Goal: Transaction & Acquisition: Purchase product/service

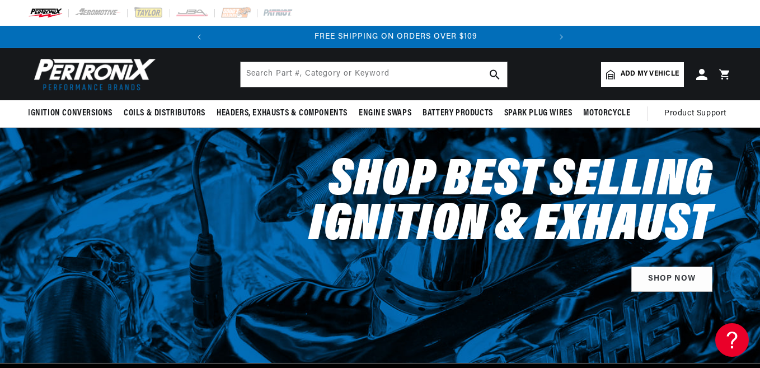
scroll to position [0, 339]
click at [637, 76] on span "Add my vehicle" at bounding box center [650, 74] width 58 height 11
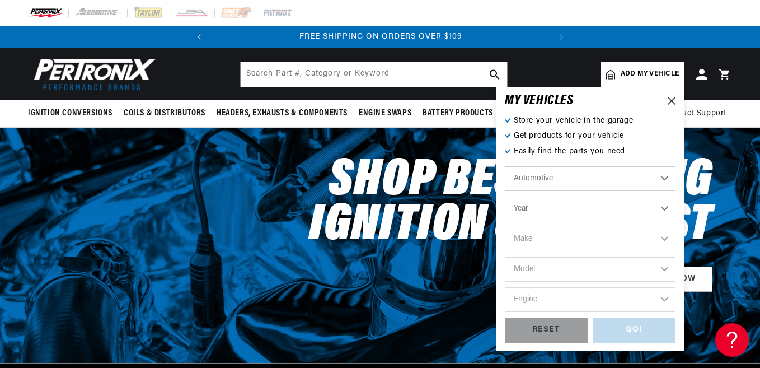
click at [571, 208] on select "Year [DATE] 2025 2024 2023 2022 2021 2020 2019 2018 2017 2016 2015 2014 2013 20…" at bounding box center [590, 208] width 171 height 25
select select "1983"
click at [505, 196] on select "Year [DATE] 2025 2024 2023 2022 2021 2020 2019 2018 2017 2016 2015 2014 2013 20…" at bounding box center [590, 208] width 171 height 25
select select "1983"
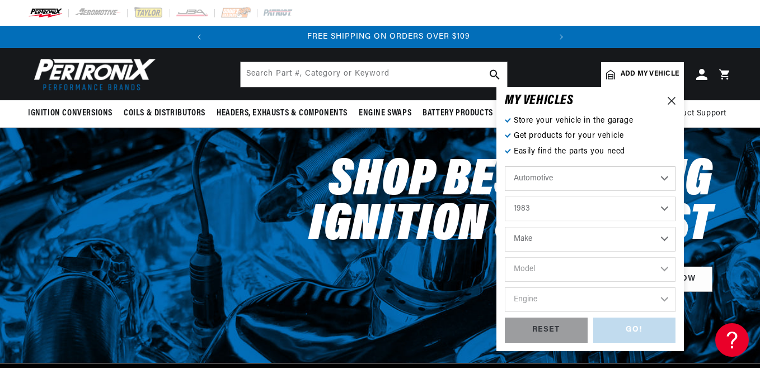
scroll to position [0, 339]
click at [556, 242] on select "Make American Motors Avanti Buick Cadillac Chevrolet Chrysler Dodge Excalibur F…" at bounding box center [590, 239] width 171 height 25
select select "Ford"
click at [505, 227] on select "Make American Motors Avanti Buick Cadillac Chevrolet Chrysler Dodge Excalibur F…" at bounding box center [590, 239] width 171 height 25
select select "Ford"
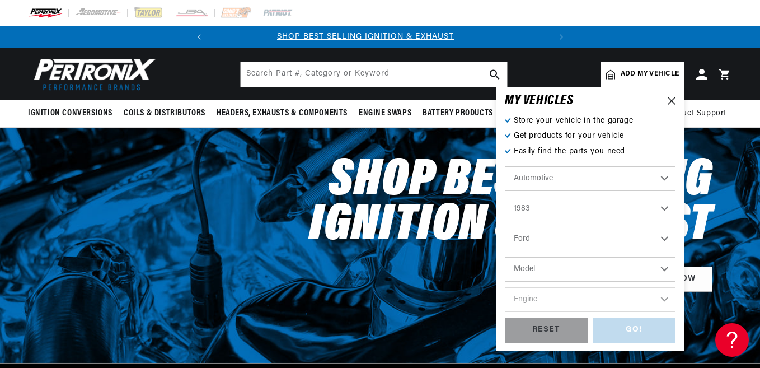
scroll to position [0, 0]
click at [560, 272] on select "Model Bronco E-100 Econoline E-100 Econoline Club Wagon E-150 Econoline E-150 E…" at bounding box center [590, 269] width 171 height 25
select select "Ranger"
click at [505, 257] on select "Model Bronco E-100 Econoline E-100 Econoline Club Wagon E-150 Econoline E-150 E…" at bounding box center [590, 269] width 171 height 25
select select "Ranger"
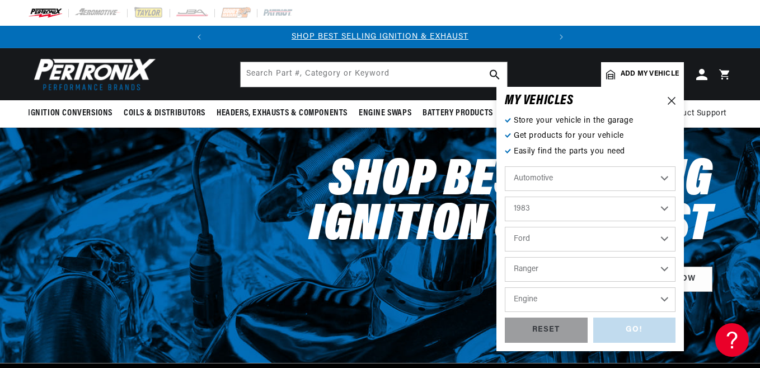
click at [561, 298] on select "Engine 2.0L 2.3L 2.8L" at bounding box center [590, 299] width 171 height 25
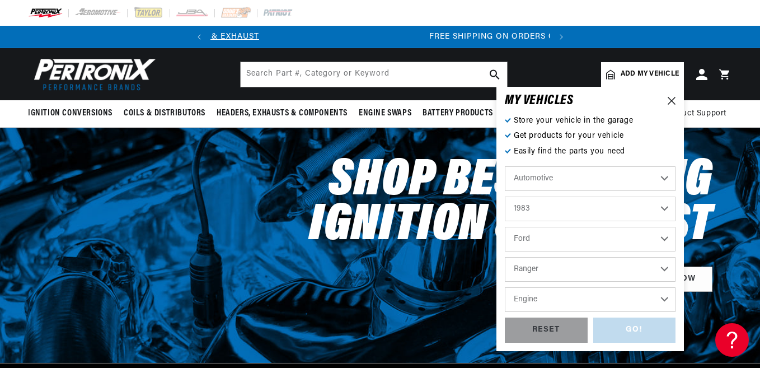
select select "2.3L"
click at [505, 287] on select "Engine 2.0L 2.3L 2.8L" at bounding box center [590, 299] width 171 height 25
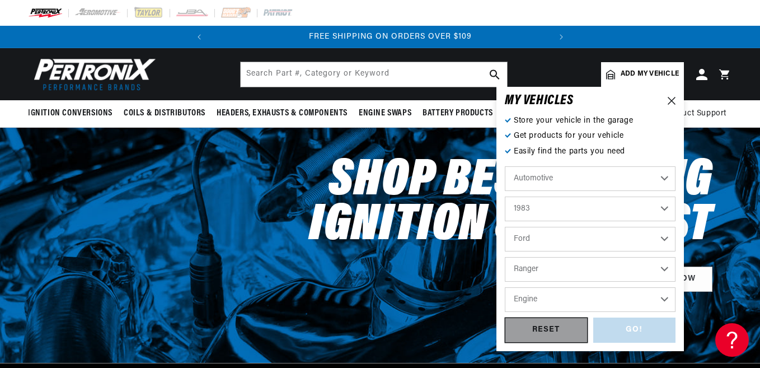
select select "2.3L"
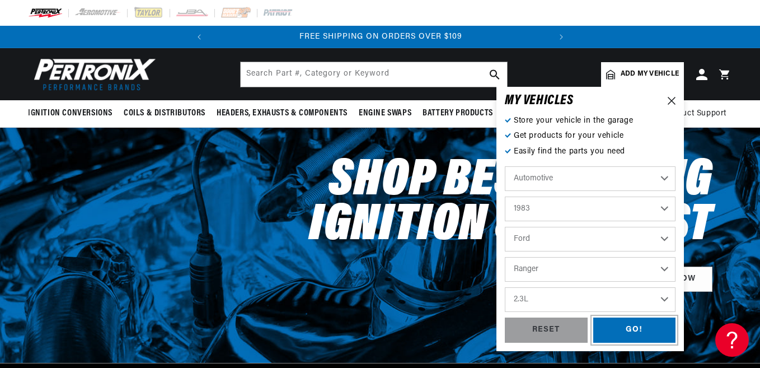
click at [617, 328] on div "GO!" at bounding box center [634, 329] width 83 height 25
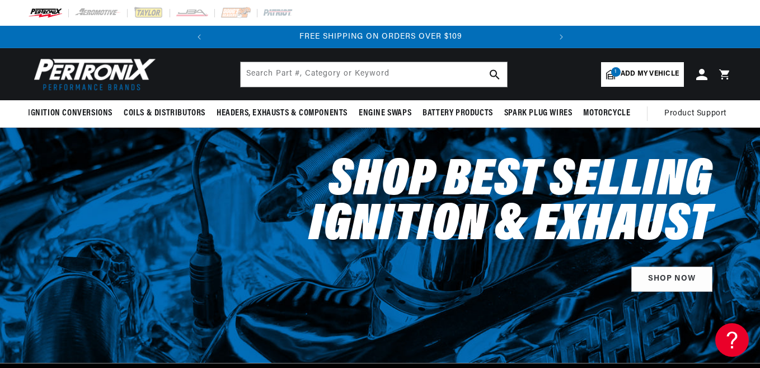
select select "1983"
select select "Ford"
select select "Ranger"
select select "2.3L"
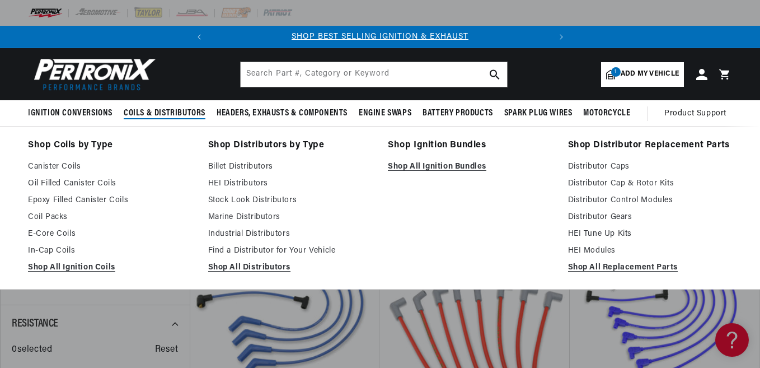
click at [163, 112] on span "Coils & Distributors" at bounding box center [165, 113] width 82 height 12
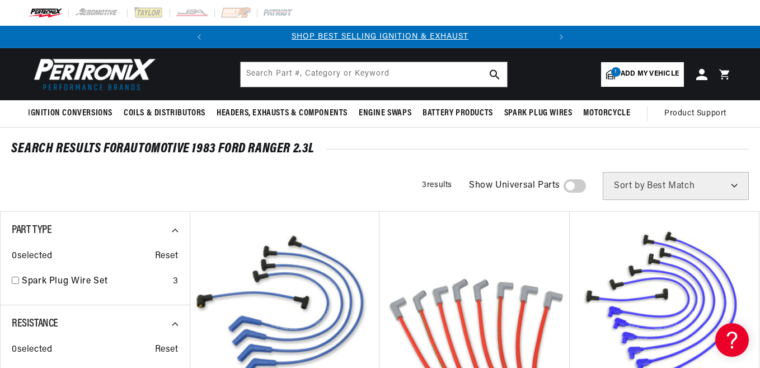
click at [638, 76] on span "Add my vehicle" at bounding box center [650, 74] width 58 height 11
